Goal: Navigation & Orientation: Find specific page/section

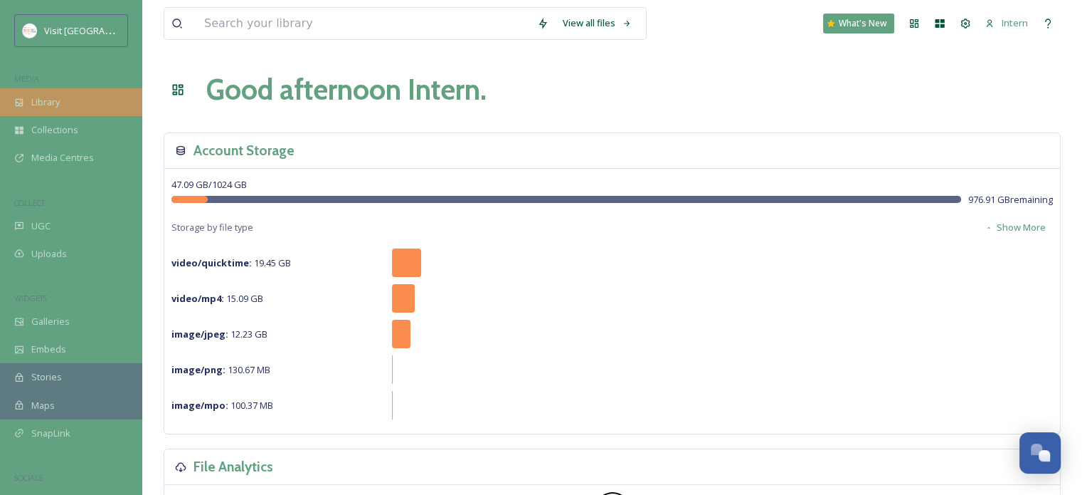
click at [65, 94] on div "Library" at bounding box center [71, 102] width 142 height 28
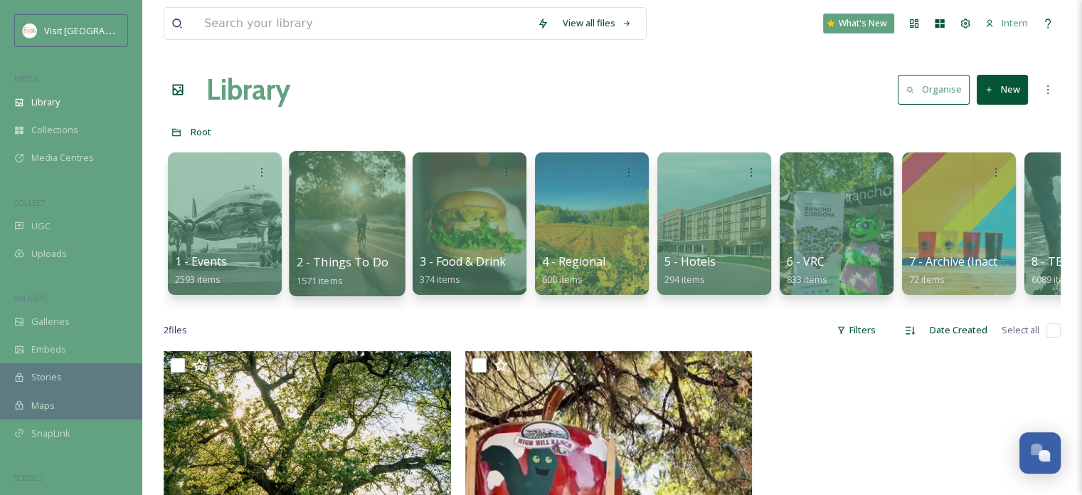
click at [314, 215] on div at bounding box center [347, 223] width 116 height 145
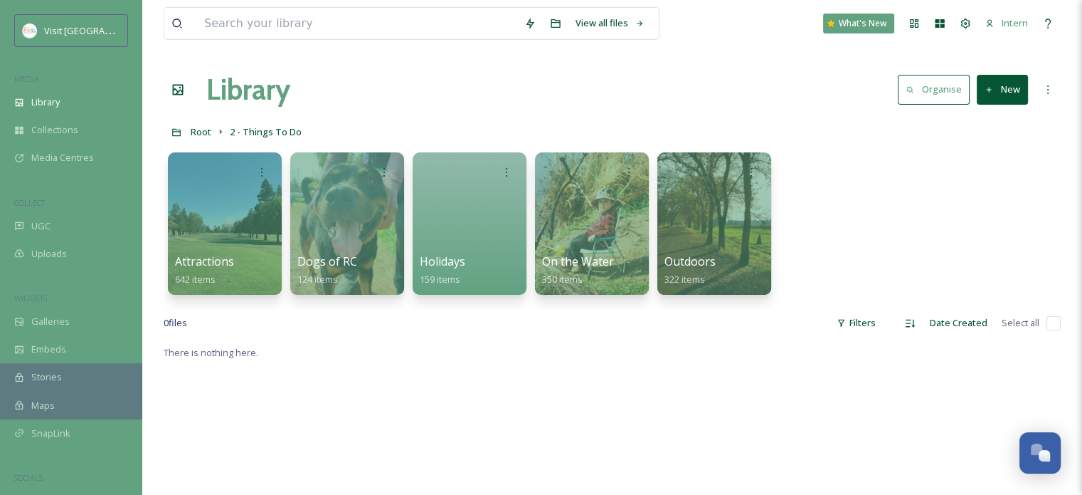
click at [235, 211] on div at bounding box center [225, 223] width 114 height 142
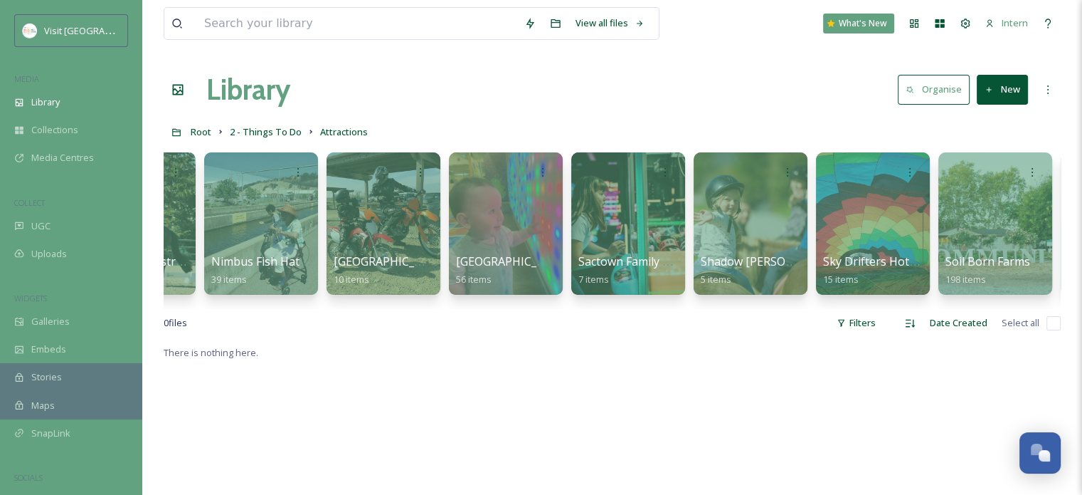
scroll to position [0, 739]
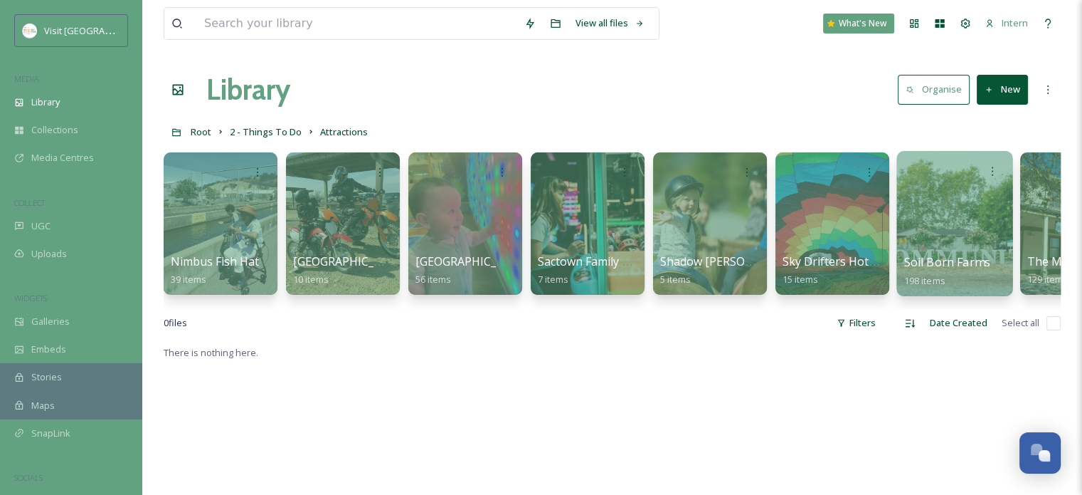
click at [941, 285] on span "198 items" at bounding box center [924, 279] width 41 height 13
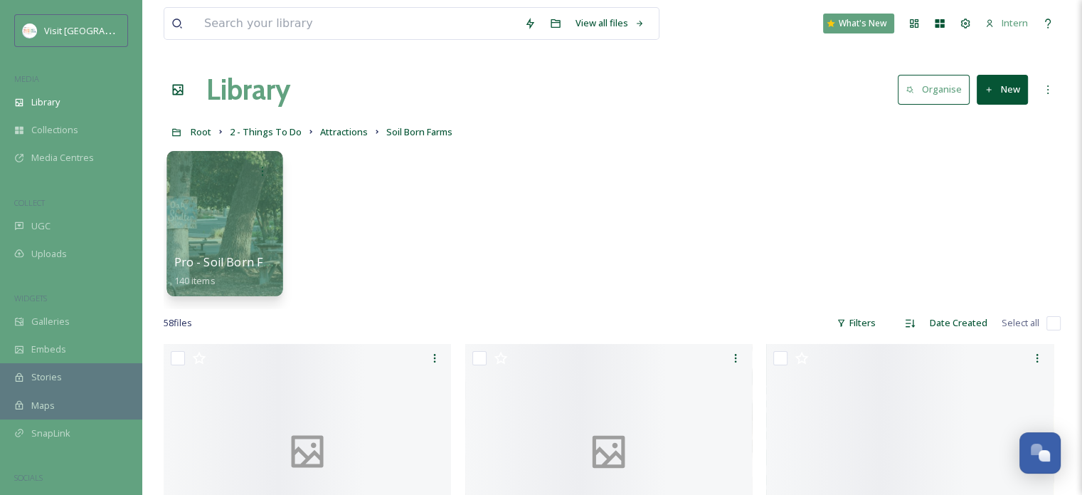
click at [229, 270] on div "Pro - Soil Born Farms 140 items" at bounding box center [225, 271] width 102 height 36
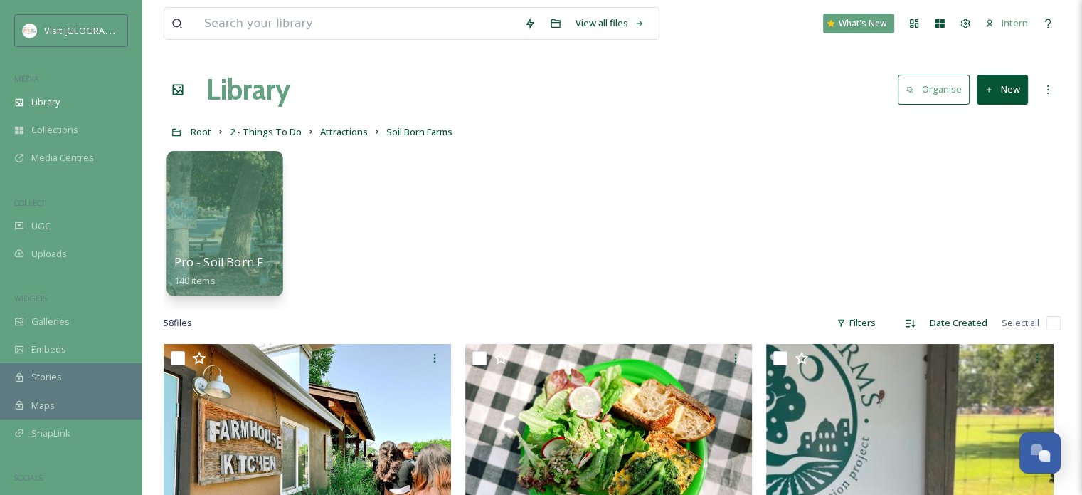
click at [270, 247] on div at bounding box center [225, 223] width 116 height 145
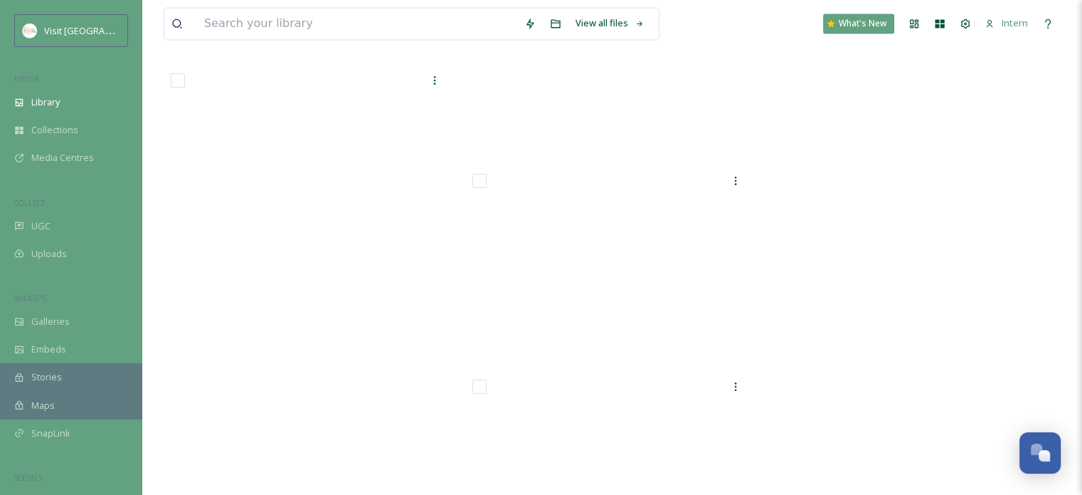
scroll to position [12951, 0]
